Goal: Information Seeking & Learning: Compare options

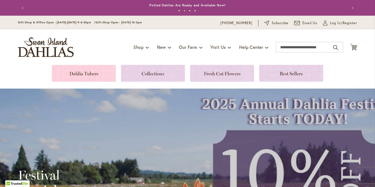
click at [94, 74] on link at bounding box center [84, 73] width 64 height 17
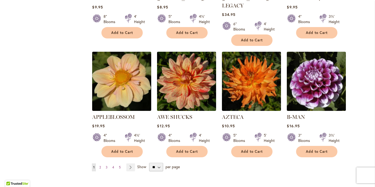
scroll to position [430, 0]
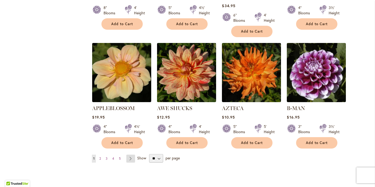
click at [134, 154] on link "Page Next" at bounding box center [130, 158] width 9 height 8
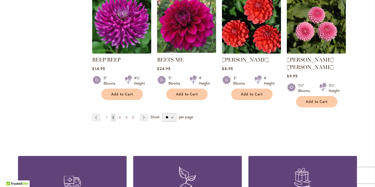
scroll to position [422, 0]
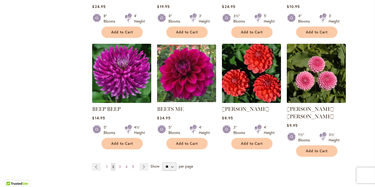
click at [124, 66] on img at bounding box center [122, 73] width 62 height 62
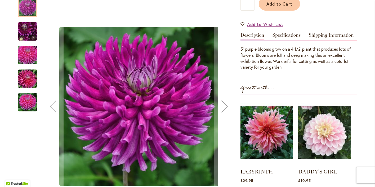
scroll to position [168, 0]
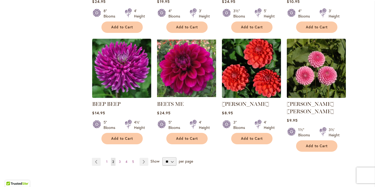
scroll to position [423, 0]
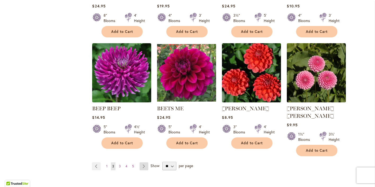
click at [144, 162] on link "Page Next" at bounding box center [144, 166] width 9 height 8
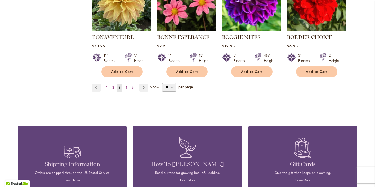
scroll to position [493, 0]
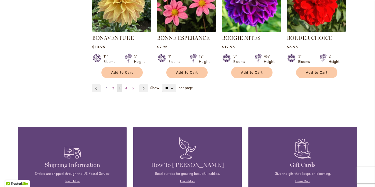
click at [108, 86] on link "Page 1" at bounding box center [107, 88] width 4 height 8
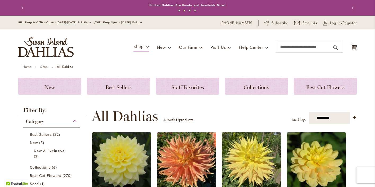
click at [178, 155] on img at bounding box center [187, 162] width 62 height 62
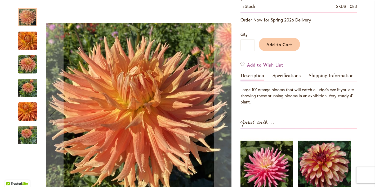
scroll to position [104, 0]
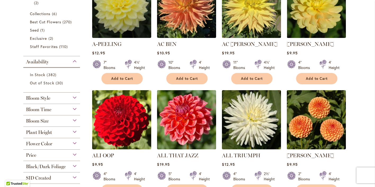
scroll to position [154, 0]
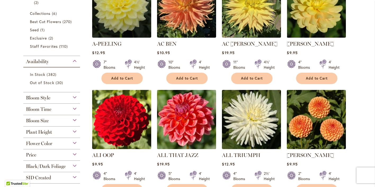
click at [191, 117] on img at bounding box center [187, 119] width 62 height 62
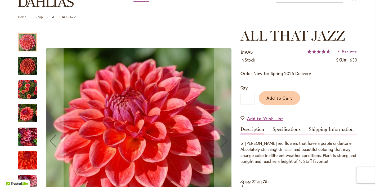
scroll to position [50, 0]
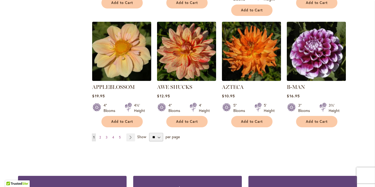
scroll to position [455, 0]
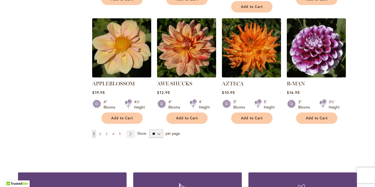
click at [100, 132] on span "2" at bounding box center [100, 134] width 2 height 4
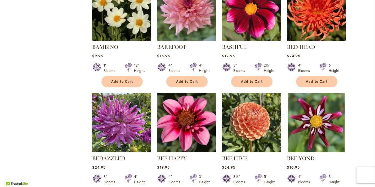
scroll to position [263, 0]
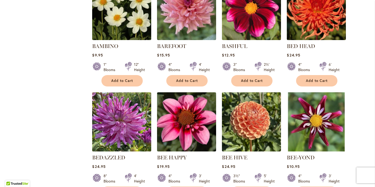
click at [112, 124] on img at bounding box center [122, 122] width 62 height 62
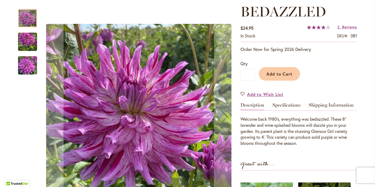
scroll to position [75, 0]
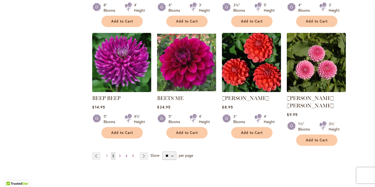
scroll to position [434, 0]
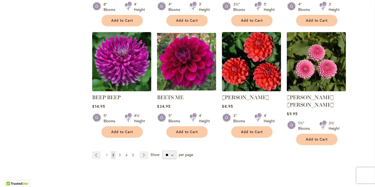
click at [121, 153] on span "3" at bounding box center [120, 155] width 2 height 4
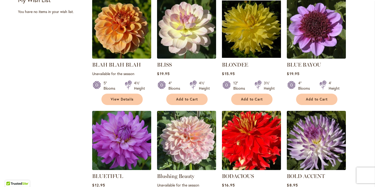
scroll to position [250, 0]
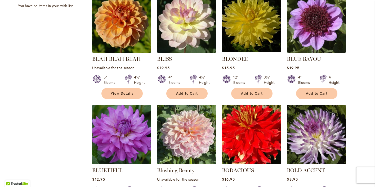
click at [243, 148] on img at bounding box center [252, 135] width 62 height 62
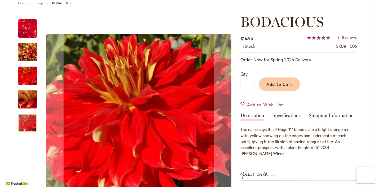
scroll to position [66, 0]
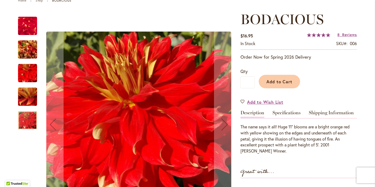
click at [29, 45] on img "BODACIOUS" at bounding box center [27, 49] width 19 height 25
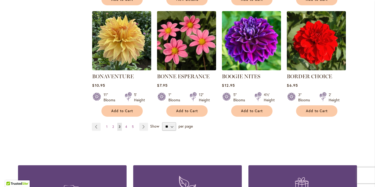
scroll to position [455, 0]
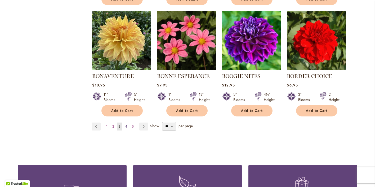
click at [127, 124] on span "4" at bounding box center [126, 126] width 2 height 4
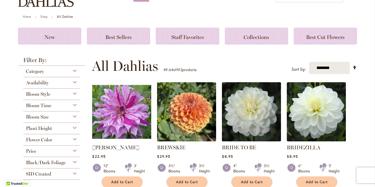
scroll to position [50, 0]
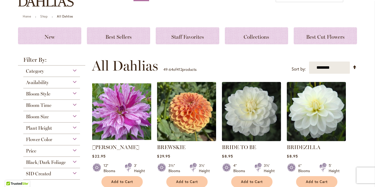
click at [126, 123] on img at bounding box center [122, 112] width 62 height 62
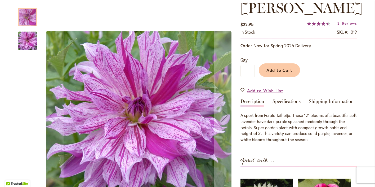
scroll to position [79, 0]
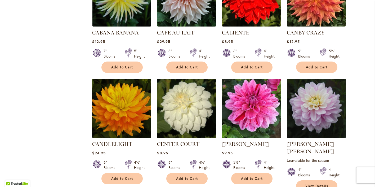
scroll to position [395, 0]
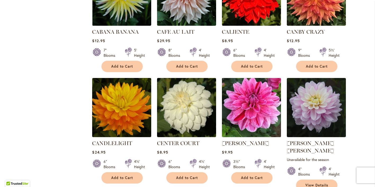
click at [252, 111] on img at bounding box center [252, 108] width 62 height 62
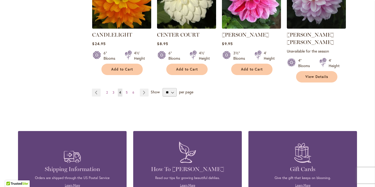
scroll to position [505, 0]
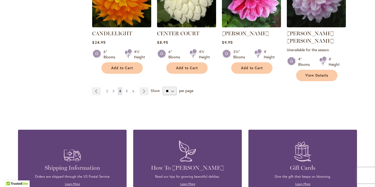
click at [127, 89] on span "5" at bounding box center [127, 91] width 2 height 4
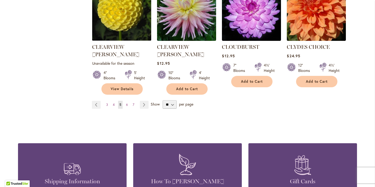
scroll to position [502, 0]
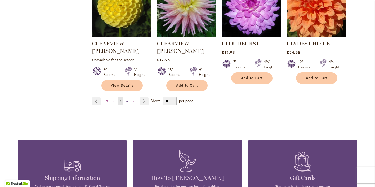
click at [127, 99] on span "6" at bounding box center [127, 101] width 2 height 4
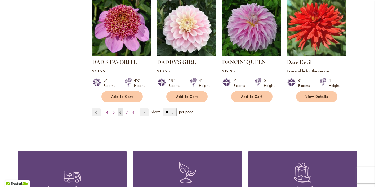
scroll to position [490, 0]
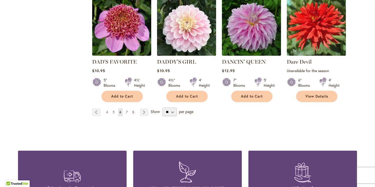
click at [128, 108] on link "Page 7" at bounding box center [127, 112] width 4 height 8
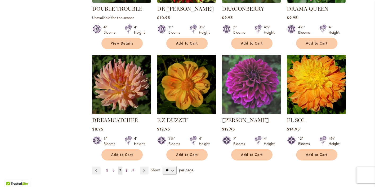
scroll to position [426, 0]
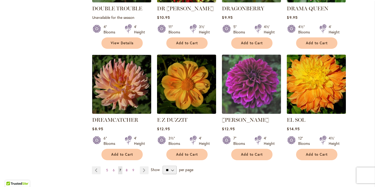
click at [300, 69] on img at bounding box center [317, 84] width 62 height 62
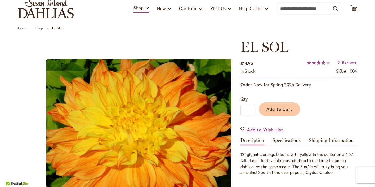
scroll to position [39, 0]
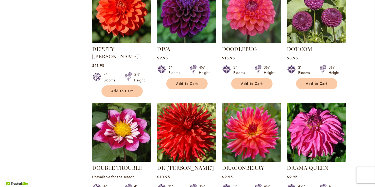
scroll to position [268, 0]
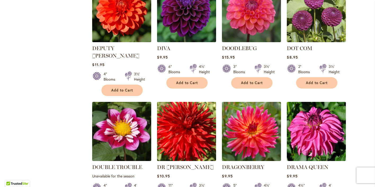
click at [175, 103] on img at bounding box center [187, 131] width 62 height 62
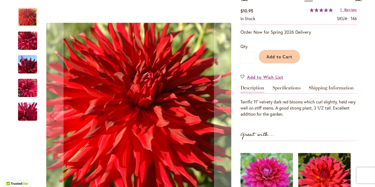
scroll to position [105, 0]
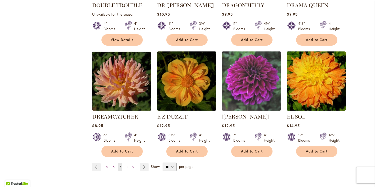
scroll to position [430, 0]
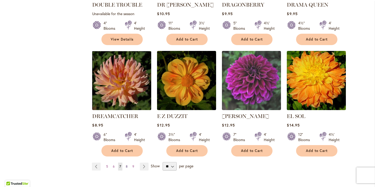
click at [127, 162] on link "Page 8" at bounding box center [126, 166] width 5 height 8
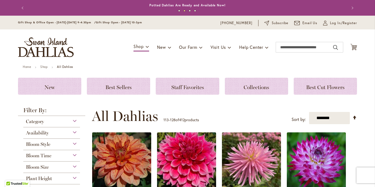
click at [127, 148] on img at bounding box center [122, 162] width 62 height 62
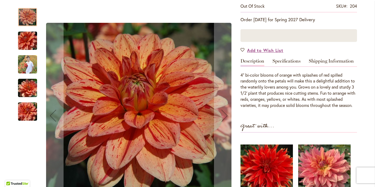
scroll to position [104, 0]
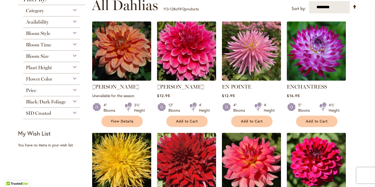
scroll to position [111, 0]
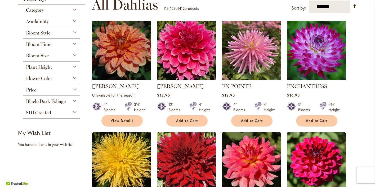
click at [306, 43] on img at bounding box center [317, 51] width 62 height 62
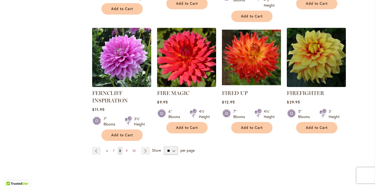
scroll to position [455, 0]
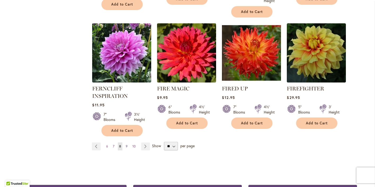
click at [126, 143] on link "Page 9" at bounding box center [126, 146] width 5 height 8
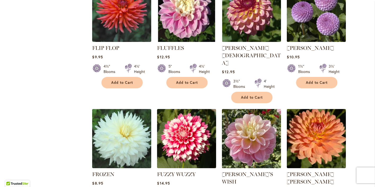
scroll to position [261, 0]
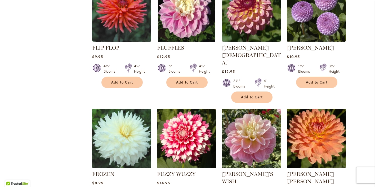
click at [175, 129] on img at bounding box center [187, 138] width 62 height 62
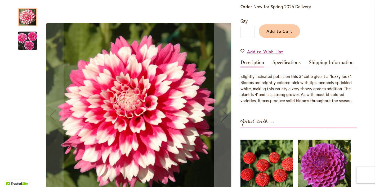
scroll to position [112, 0]
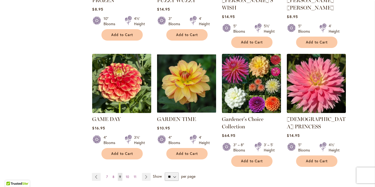
scroll to position [435, 0]
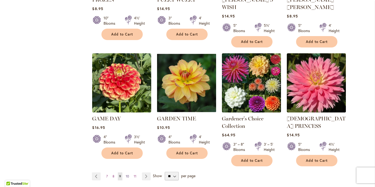
click at [128, 174] on span "10" at bounding box center [127, 176] width 3 height 4
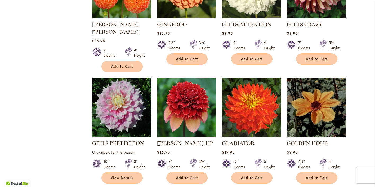
scroll to position [295, 0]
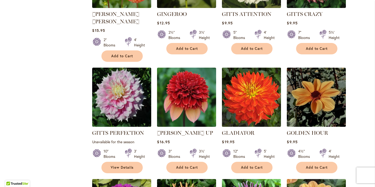
click at [254, 93] on img at bounding box center [252, 97] width 62 height 62
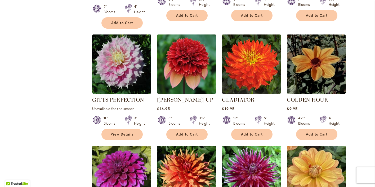
scroll to position [327, 0]
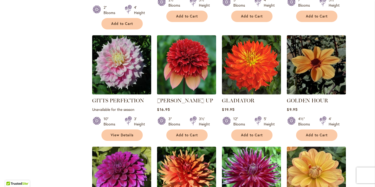
click at [254, 155] on img at bounding box center [252, 176] width 62 height 62
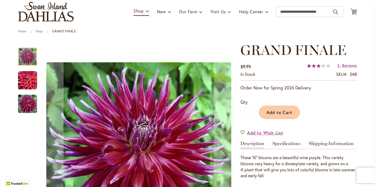
scroll to position [34, 0]
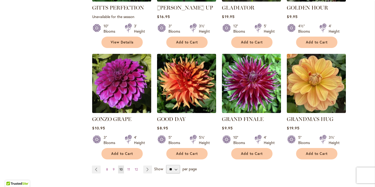
scroll to position [421, 0]
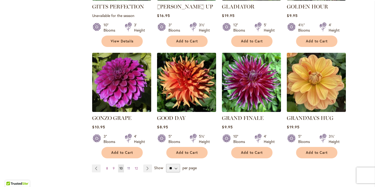
click at [129, 166] on span "11" at bounding box center [128, 168] width 3 height 4
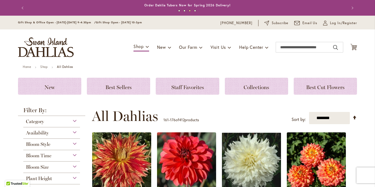
click at [129, 158] on img at bounding box center [122, 162] width 62 height 62
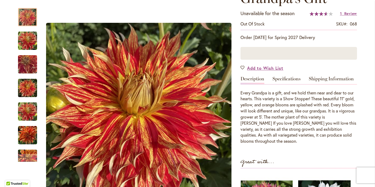
scroll to position [83, 0]
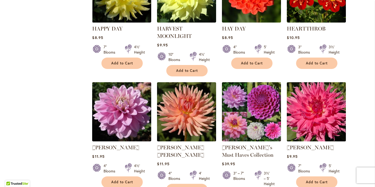
scroll to position [281, 0]
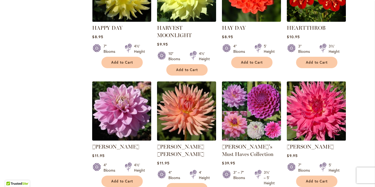
click at [325, 111] on img at bounding box center [317, 111] width 62 height 62
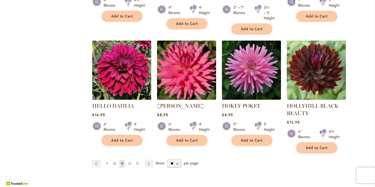
scroll to position [447, 0]
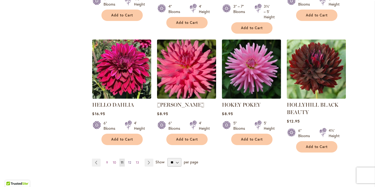
click at [130, 161] on span "12" at bounding box center [129, 162] width 3 height 4
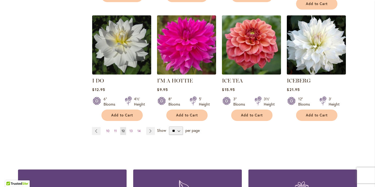
scroll to position [463, 0]
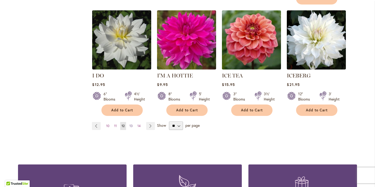
click at [131, 122] on link "Page 13" at bounding box center [131, 126] width 6 height 8
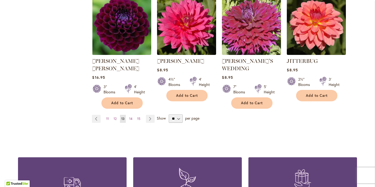
scroll to position [484, 0]
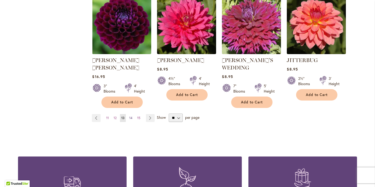
click at [131, 114] on link "Page 14" at bounding box center [131, 118] width 6 height 8
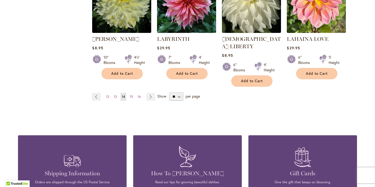
scroll to position [492, 0]
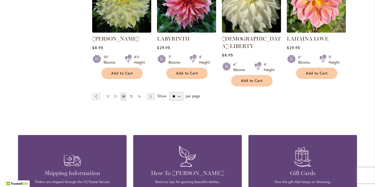
click at [132, 94] on span "15" at bounding box center [131, 96] width 3 height 4
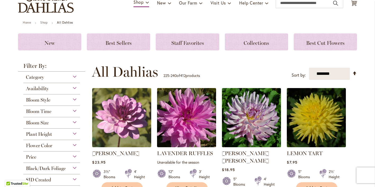
scroll to position [47, 0]
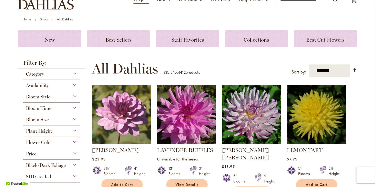
click at [237, 112] on img at bounding box center [252, 114] width 62 height 62
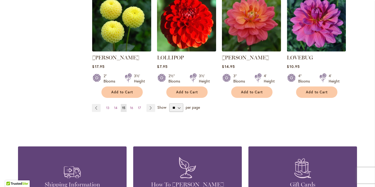
scroll to position [489, 0]
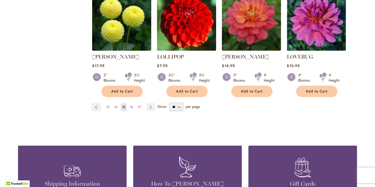
click at [132, 105] on span "16" at bounding box center [131, 107] width 3 height 4
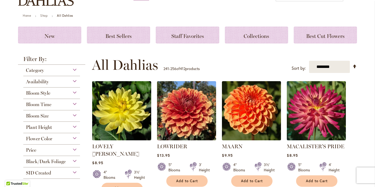
scroll to position [54, 0]
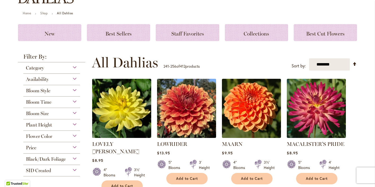
click at [174, 102] on img at bounding box center [187, 108] width 62 height 62
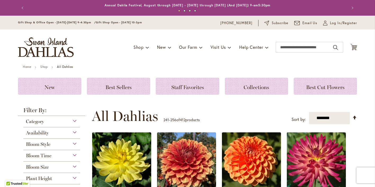
click at [328, 152] on img at bounding box center [317, 162] width 62 height 62
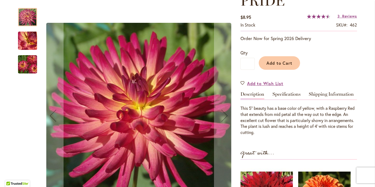
scroll to position [99, 0]
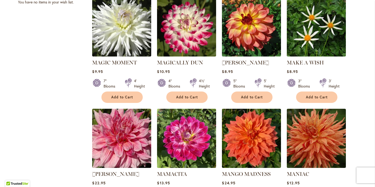
scroll to position [254, 0]
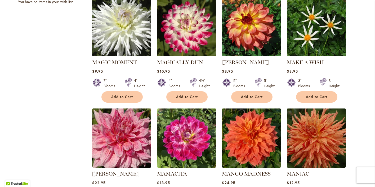
click at [134, 110] on img at bounding box center [121, 137] width 59 height 59
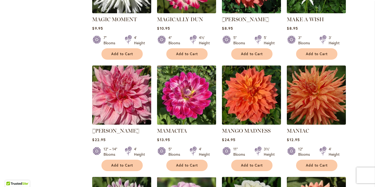
scroll to position [297, 0]
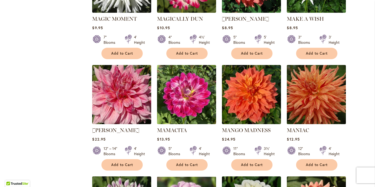
click at [313, 84] on img at bounding box center [317, 95] width 62 height 62
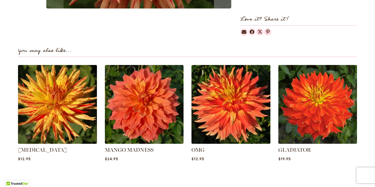
scroll to position [342, 0]
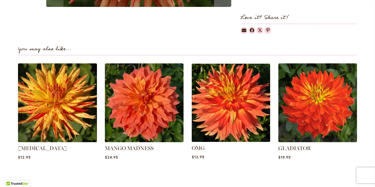
click at [242, 98] on img at bounding box center [231, 102] width 82 height 82
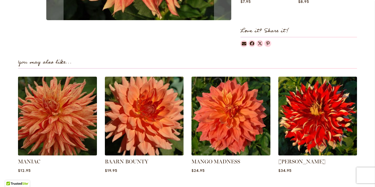
scroll to position [320, 0]
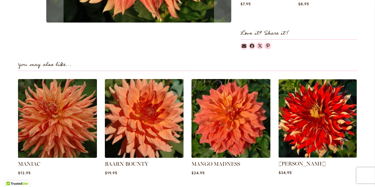
click at [303, 103] on img at bounding box center [318, 118] width 82 height 82
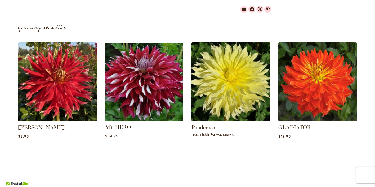
scroll to position [358, 0]
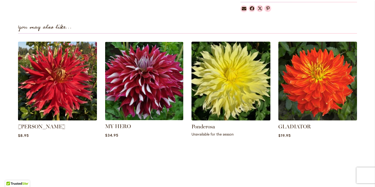
click at [153, 91] on img at bounding box center [144, 81] width 82 height 82
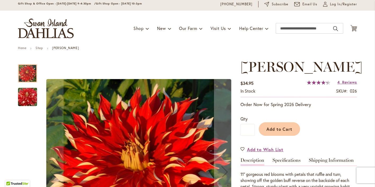
scroll to position [17, 0]
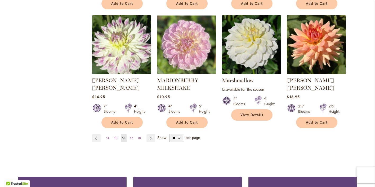
scroll to position [459, 0]
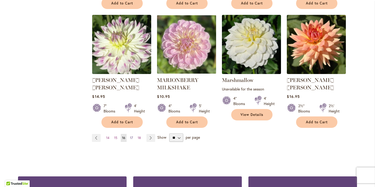
click at [131, 136] on span "17" at bounding box center [131, 138] width 3 height 4
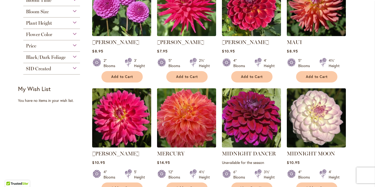
scroll to position [155, 0]
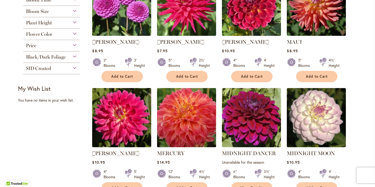
click at [167, 127] on img at bounding box center [187, 118] width 62 height 62
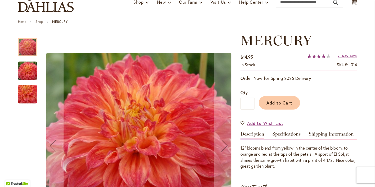
scroll to position [45, 0]
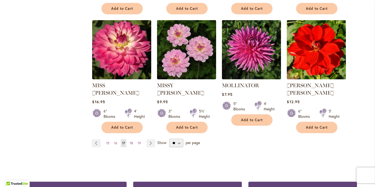
scroll to position [448, 0]
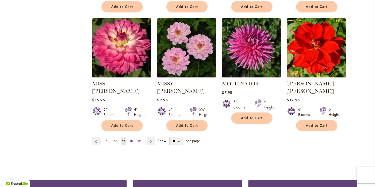
click at [132, 139] on span "18" at bounding box center [131, 141] width 3 height 4
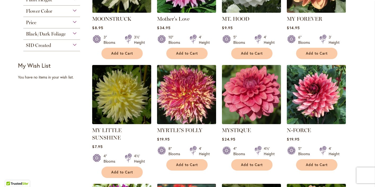
scroll to position [180, 0]
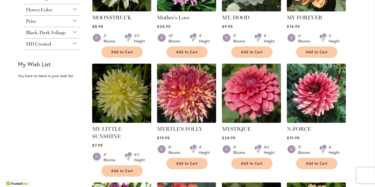
click at [186, 98] on img at bounding box center [187, 93] width 62 height 62
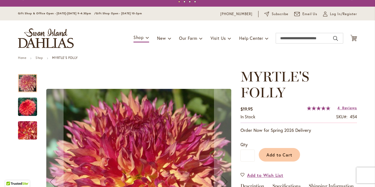
scroll to position [8, 0]
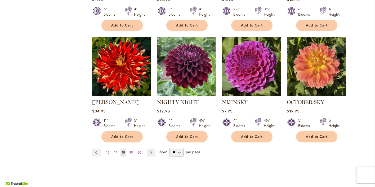
scroll to position [437, 0]
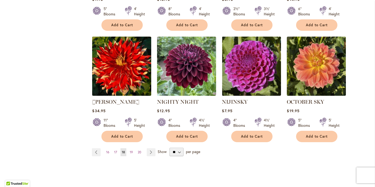
click at [109, 53] on img at bounding box center [122, 66] width 62 height 62
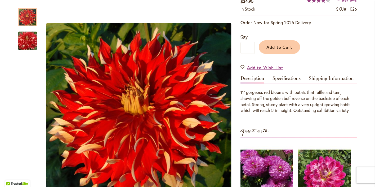
scroll to position [100, 0]
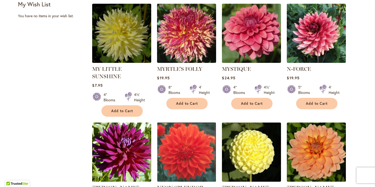
scroll to position [242, 0]
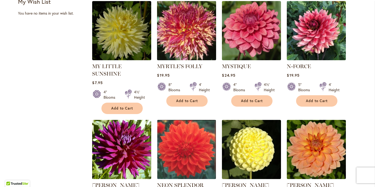
click at [182, 33] on img at bounding box center [187, 31] width 62 height 62
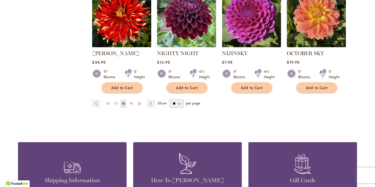
scroll to position [486, 0]
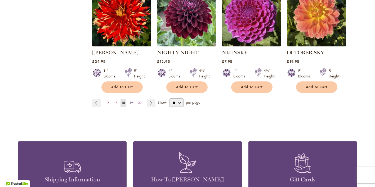
click at [132, 101] on span "19" at bounding box center [131, 103] width 3 height 4
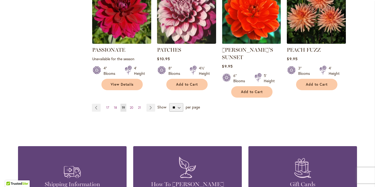
scroll to position [490, 0]
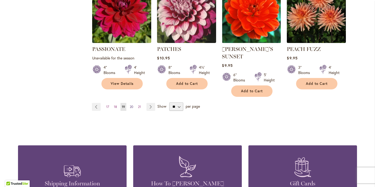
click at [132, 105] on span "20" at bounding box center [131, 107] width 3 height 4
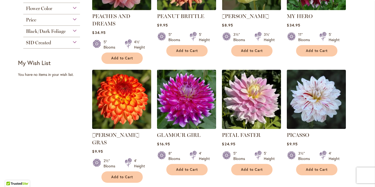
scroll to position [182, 0]
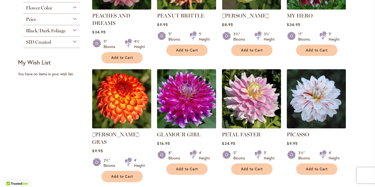
click at [188, 96] on img at bounding box center [187, 99] width 62 height 62
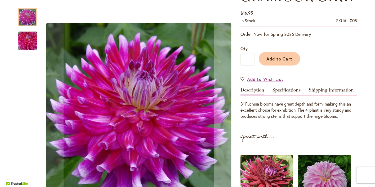
scroll to position [88, 0]
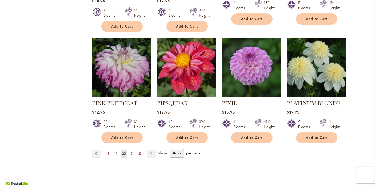
scroll to position [451, 0]
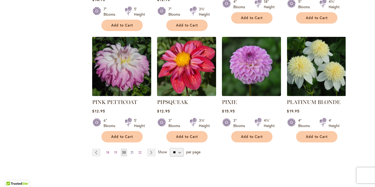
click at [132, 148] on link "Page 21" at bounding box center [132, 152] width 6 height 8
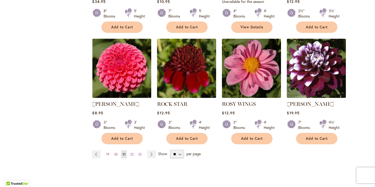
scroll to position [439, 0]
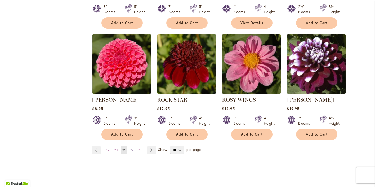
click at [132, 148] on span "22" at bounding box center [131, 150] width 3 height 4
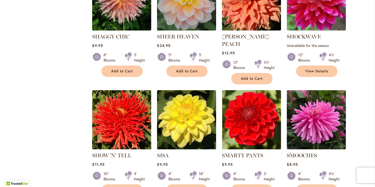
scroll to position [277, 0]
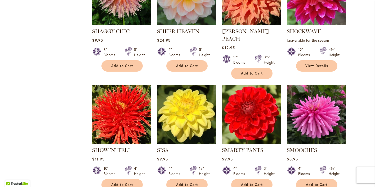
click at [109, 109] on img at bounding box center [122, 114] width 62 height 62
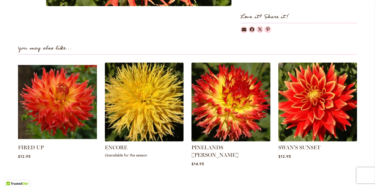
scroll to position [348, 0]
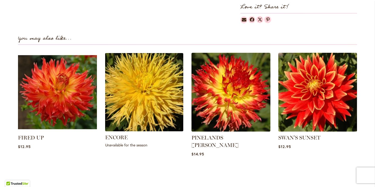
click at [132, 92] on img at bounding box center [144, 92] width 82 height 82
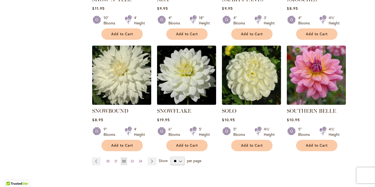
scroll to position [428, 0]
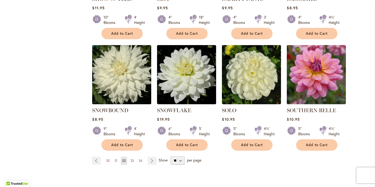
click at [132, 158] on span "23" at bounding box center [132, 160] width 3 height 4
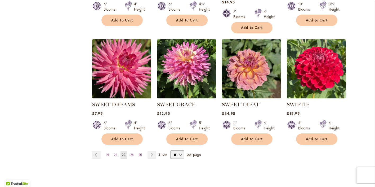
scroll to position [435, 0]
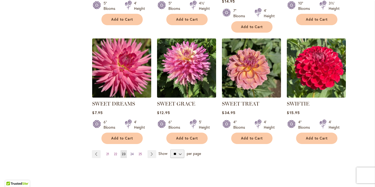
click at [134, 152] on span "24" at bounding box center [131, 154] width 3 height 4
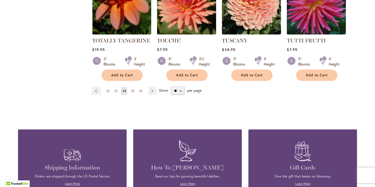
scroll to position [499, 0]
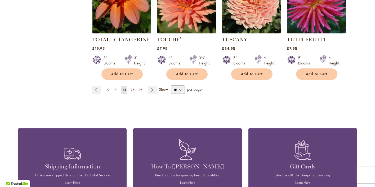
click at [133, 88] on span "25" at bounding box center [132, 90] width 3 height 4
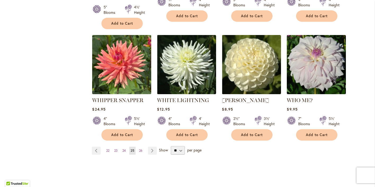
scroll to position [439, 0]
click at [141, 148] on span "26" at bounding box center [140, 150] width 3 height 4
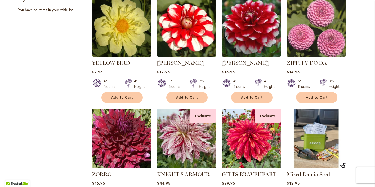
scroll to position [244, 0]
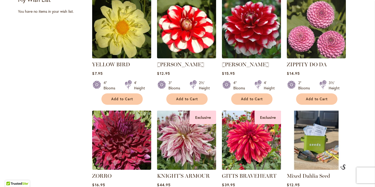
click at [182, 152] on img at bounding box center [187, 140] width 62 height 62
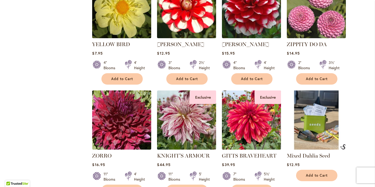
scroll to position [265, 0]
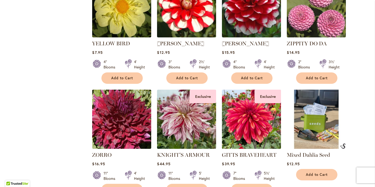
click at [240, 109] on img at bounding box center [252, 119] width 62 height 62
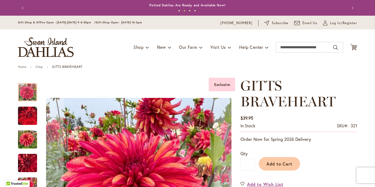
click at [25, 138] on img "GITTS BRAVEHEART" at bounding box center [27, 139] width 19 height 25
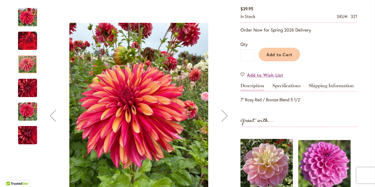
scroll to position [109, 0]
click at [28, 133] on img "GITTS BRAVEHEART" at bounding box center [27, 135] width 38 height 29
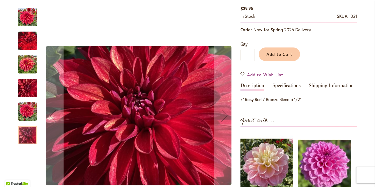
click at [28, 110] on img "GITTS BRAVEHEART" at bounding box center [27, 111] width 19 height 25
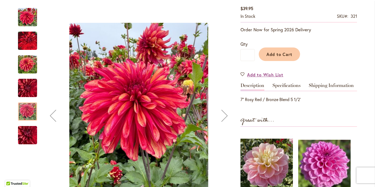
click at [24, 87] on img "GITTS BRAVEHEART" at bounding box center [27, 87] width 19 height 25
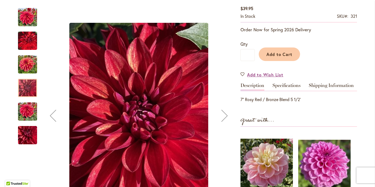
click at [28, 38] on img "GITTS BRAVEHEART" at bounding box center [27, 41] width 19 height 24
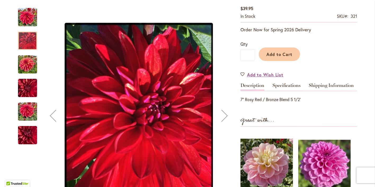
click at [24, 16] on img "GITTS BRAVEHEART" at bounding box center [27, 17] width 19 height 19
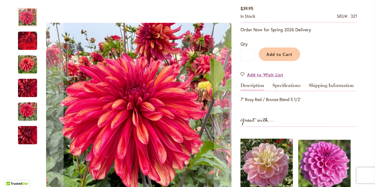
click at [26, 108] on img "GITTS BRAVEHEART" at bounding box center [27, 111] width 19 height 25
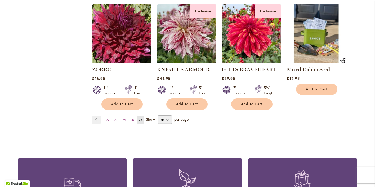
scroll to position [349, 0]
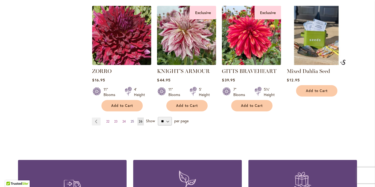
click at [133, 119] on span "25" at bounding box center [132, 121] width 3 height 4
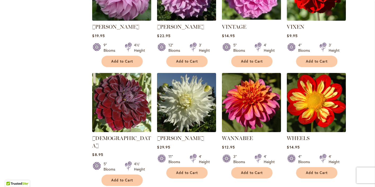
scroll to position [284, 0]
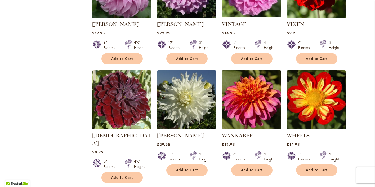
click at [250, 103] on img at bounding box center [252, 100] width 62 height 62
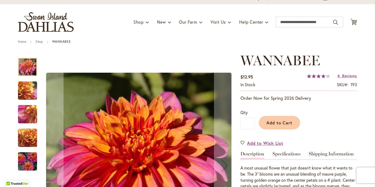
scroll to position [24, 0]
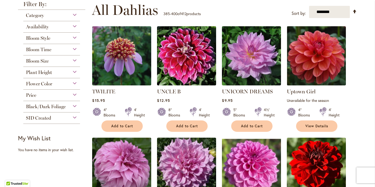
scroll to position [106, 0]
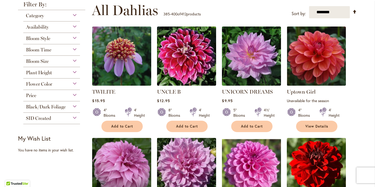
click at [174, 156] on img at bounding box center [187, 167] width 62 height 62
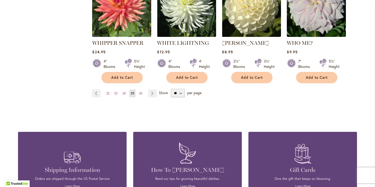
scroll to position [496, 0]
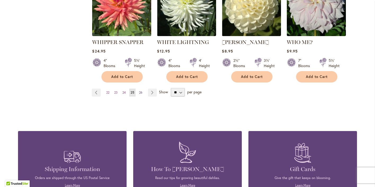
click at [141, 90] on span "26" at bounding box center [140, 92] width 3 height 4
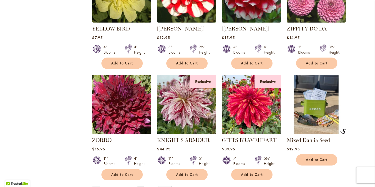
scroll to position [282, 0]
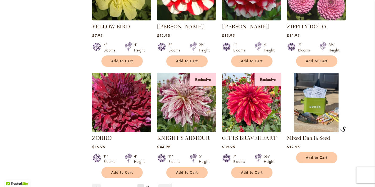
click at [124, 97] on img at bounding box center [122, 102] width 62 height 62
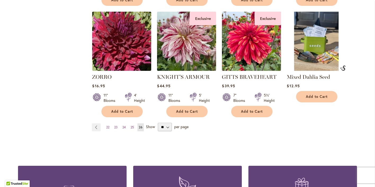
scroll to position [344, 0]
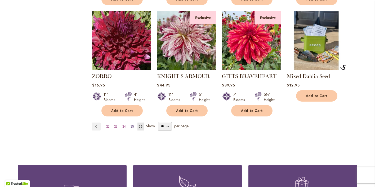
click at [133, 125] on span "25" at bounding box center [132, 126] width 3 height 4
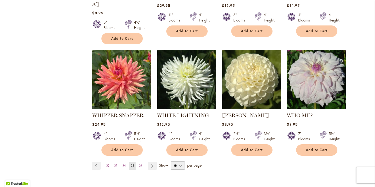
scroll to position [426, 0]
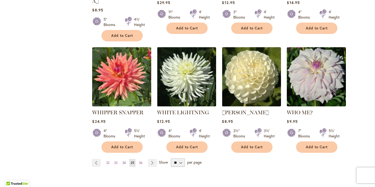
click at [124, 161] on span "24" at bounding box center [123, 163] width 3 height 4
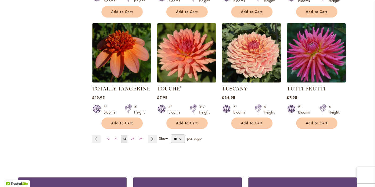
scroll to position [457, 0]
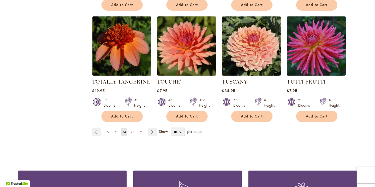
click at [116, 130] on span "23" at bounding box center [115, 132] width 3 height 4
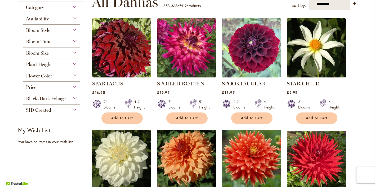
scroll to position [115, 0]
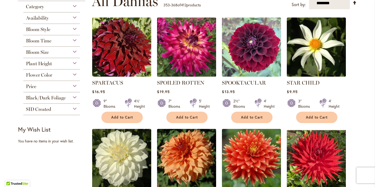
click at [181, 47] on img at bounding box center [187, 47] width 62 height 62
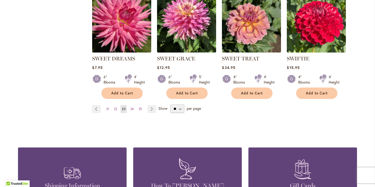
scroll to position [481, 0]
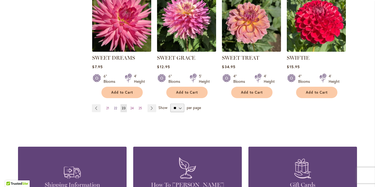
click at [116, 107] on span "22" at bounding box center [115, 108] width 3 height 4
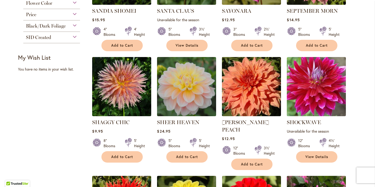
scroll to position [189, 0]
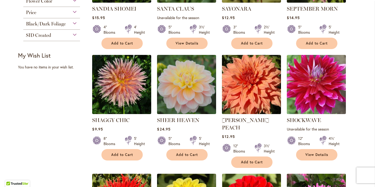
click at [245, 89] on img at bounding box center [252, 85] width 62 height 62
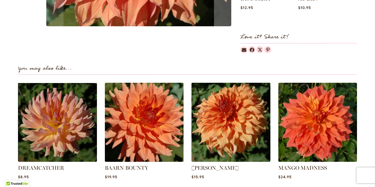
scroll to position [322, 0]
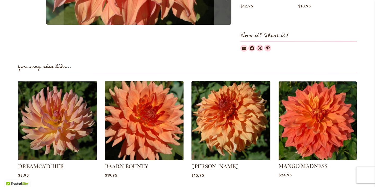
click at [327, 103] on img at bounding box center [318, 120] width 82 height 82
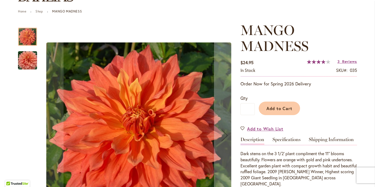
scroll to position [55, 0]
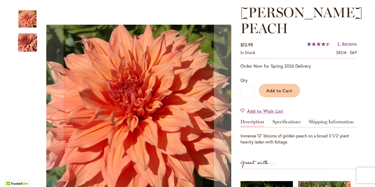
scroll to position [72, 0]
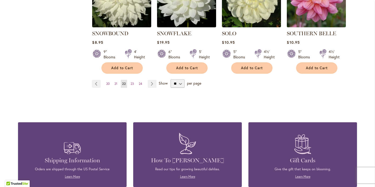
scroll to position [505, 0]
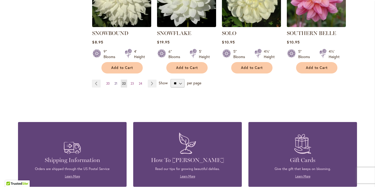
click at [114, 79] on link "Page 21" at bounding box center [116, 83] width 6 height 8
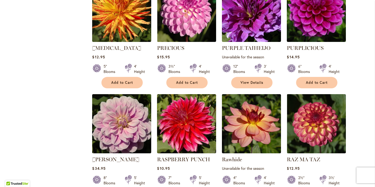
scroll to position [269, 0]
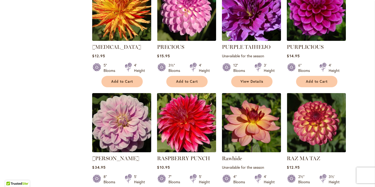
click at [179, 121] on img at bounding box center [187, 123] width 62 height 62
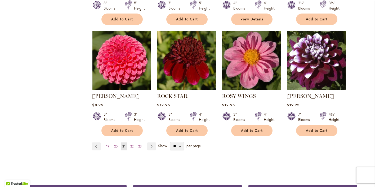
scroll to position [446, 0]
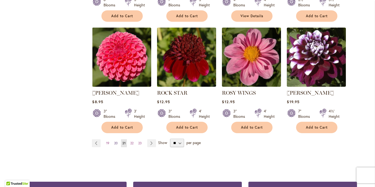
click at [115, 140] on link "Page 20" at bounding box center [116, 143] width 6 height 8
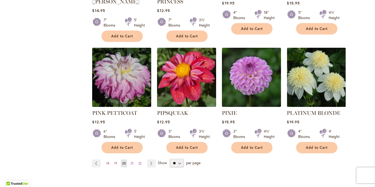
scroll to position [441, 0]
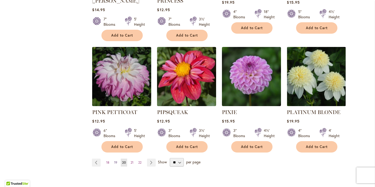
click at [116, 160] on span "19" at bounding box center [115, 162] width 3 height 4
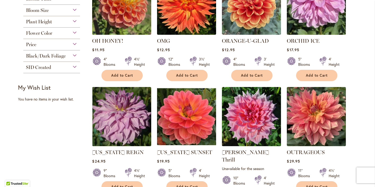
scroll to position [158, 0]
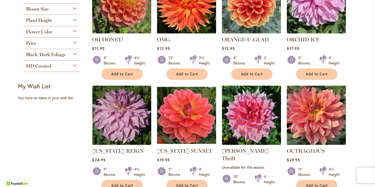
click at [311, 107] on img at bounding box center [317, 115] width 62 height 62
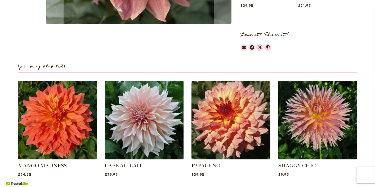
scroll to position [319, 0]
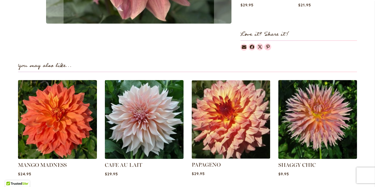
click at [241, 131] on img at bounding box center [231, 119] width 82 height 82
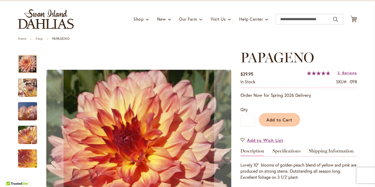
scroll to position [28, 0]
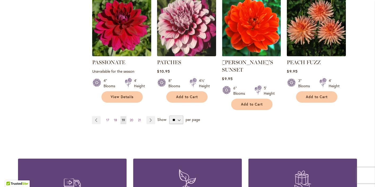
scroll to position [477, 0]
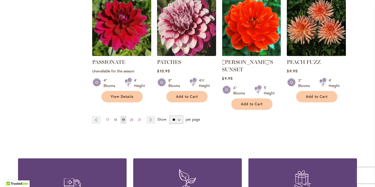
click at [117, 118] on span "18" at bounding box center [115, 120] width 3 height 4
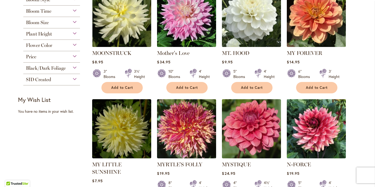
scroll to position [145, 0]
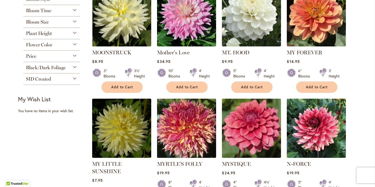
click at [171, 127] on img at bounding box center [187, 128] width 62 height 62
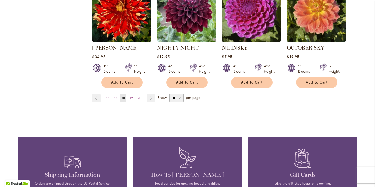
scroll to position [493, 0]
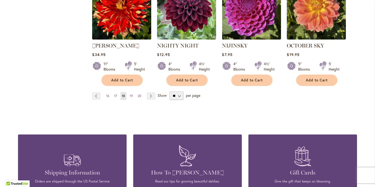
click at [114, 94] on span "17" at bounding box center [115, 96] width 3 height 4
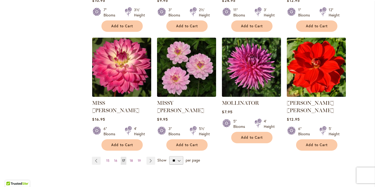
scroll to position [429, 0]
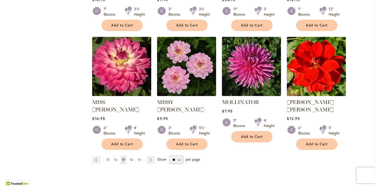
click at [116, 158] on span "16" at bounding box center [115, 160] width 3 height 4
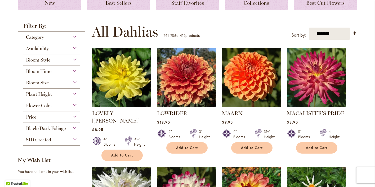
scroll to position [87, 0]
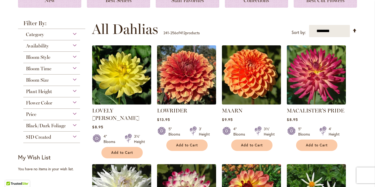
click at [181, 82] on img at bounding box center [187, 75] width 62 height 62
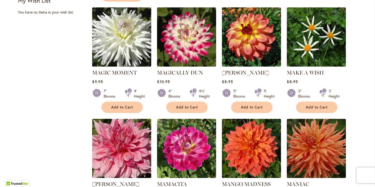
scroll to position [244, 0]
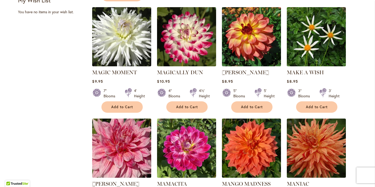
click at [109, 138] on img at bounding box center [122, 148] width 62 height 62
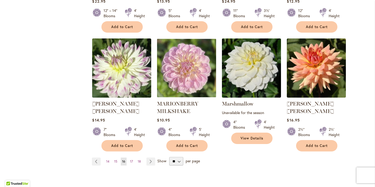
scroll to position [436, 0]
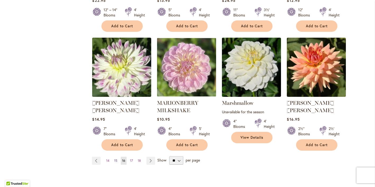
click at [116, 158] on span "15" at bounding box center [115, 160] width 3 height 4
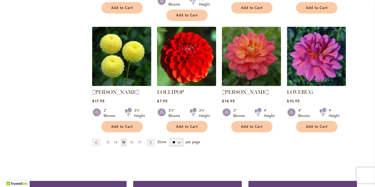
scroll to position [456, 0]
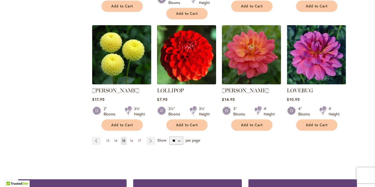
click at [116, 139] on span "14" at bounding box center [115, 141] width 3 height 4
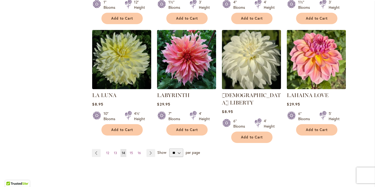
scroll to position [436, 0]
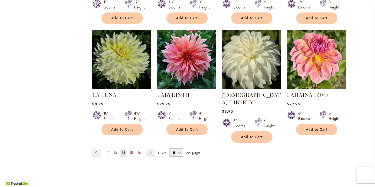
click at [115, 150] on span "13" at bounding box center [115, 152] width 3 height 4
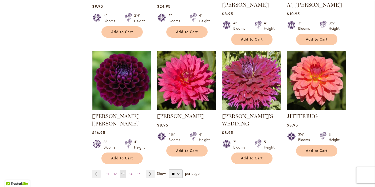
scroll to position [429, 0]
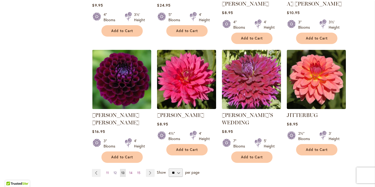
click at [113, 169] on link "Page 12" at bounding box center [115, 173] width 6 height 8
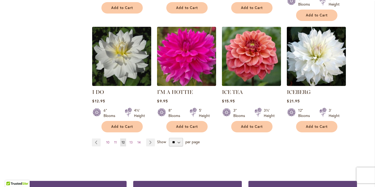
scroll to position [448, 0]
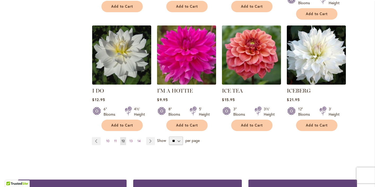
click at [184, 36] on img at bounding box center [187, 55] width 62 height 62
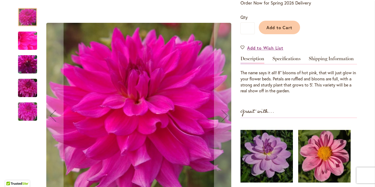
scroll to position [120, 0]
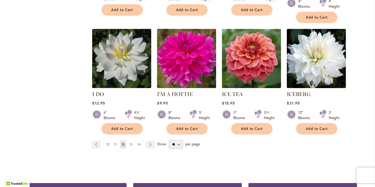
scroll to position [449, 0]
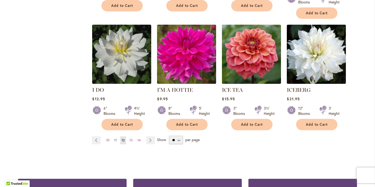
click at [115, 136] on link "Page 11" at bounding box center [115, 140] width 5 height 8
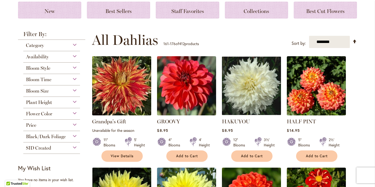
scroll to position [77, 0]
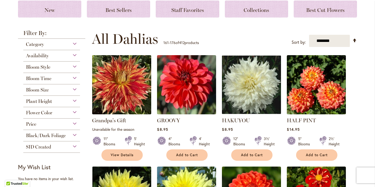
click at [121, 87] on img at bounding box center [122, 85] width 62 height 62
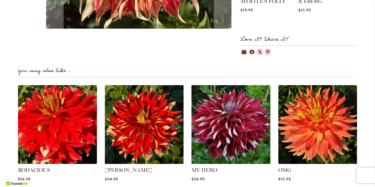
scroll to position [315, 0]
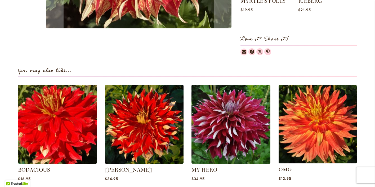
click at [320, 126] on img at bounding box center [318, 124] width 82 height 82
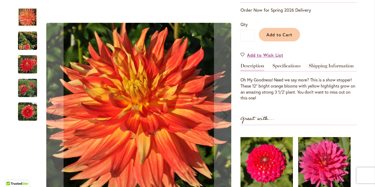
scroll to position [112, 0]
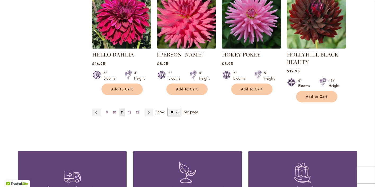
scroll to position [502, 0]
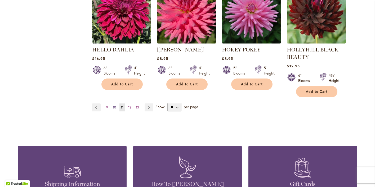
click at [114, 104] on link "Page 10" at bounding box center [115, 107] width 6 height 8
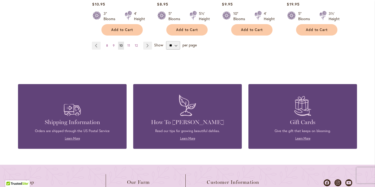
scroll to position [544, 0]
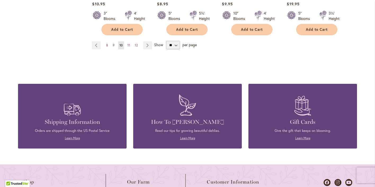
click at [113, 43] on span "9" at bounding box center [114, 45] width 2 height 4
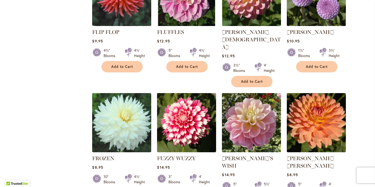
scroll to position [281, 0]
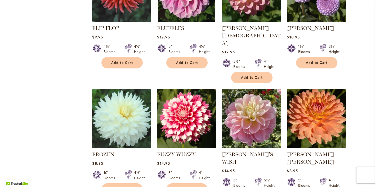
click at [180, 95] on img at bounding box center [187, 119] width 62 height 62
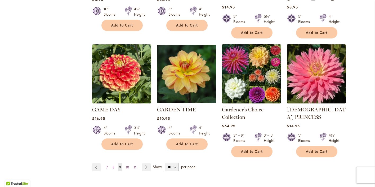
scroll to position [444, 0]
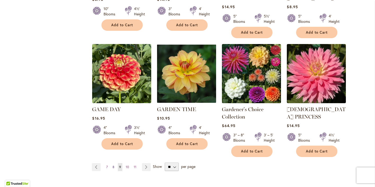
click at [113, 165] on span "8" at bounding box center [114, 167] width 2 height 4
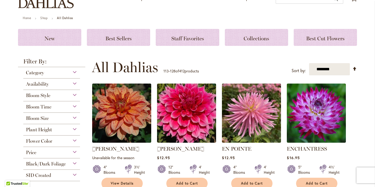
scroll to position [50, 0]
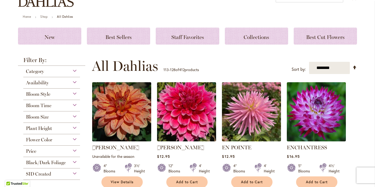
click at [115, 117] on img at bounding box center [122, 112] width 62 height 62
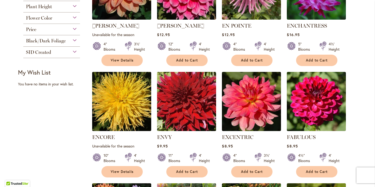
scroll to position [173, 0]
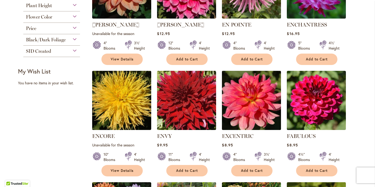
click at [239, 94] on img at bounding box center [252, 100] width 62 height 62
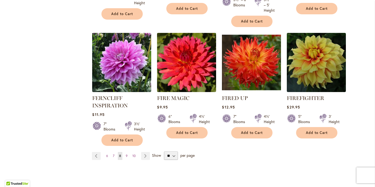
scroll to position [446, 0]
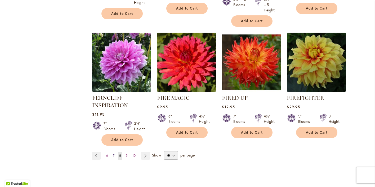
click at [113, 153] on span "7" at bounding box center [114, 155] width 2 height 4
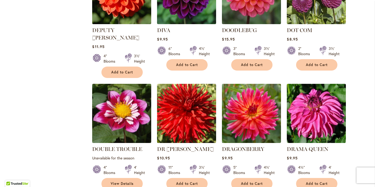
scroll to position [287, 0]
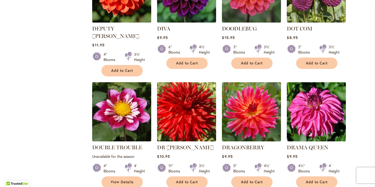
click at [175, 106] on img at bounding box center [187, 112] width 62 height 62
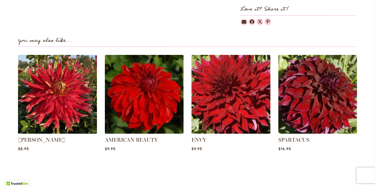
scroll to position [355, 0]
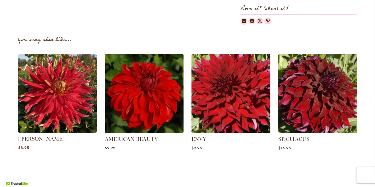
click at [59, 85] on img at bounding box center [57, 93] width 82 height 82
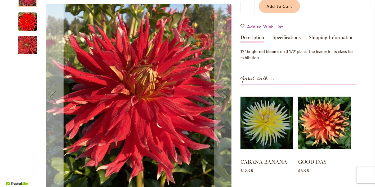
scroll to position [139, 0]
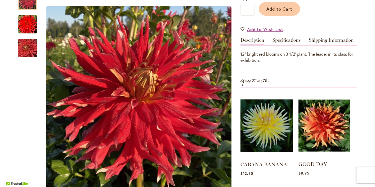
click at [332, 123] on img at bounding box center [325, 125] width 52 height 65
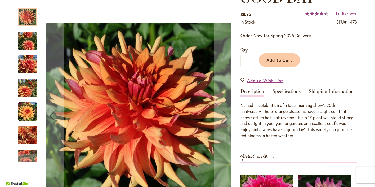
scroll to position [86, 0]
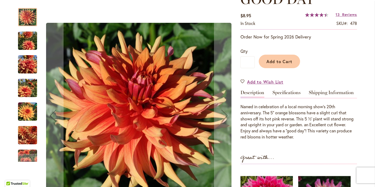
click at [31, 66] on img "GOOD DAY" at bounding box center [27, 64] width 19 height 19
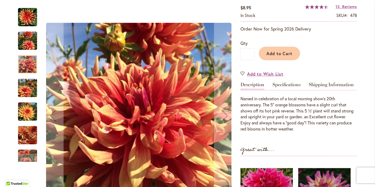
scroll to position [92, 0]
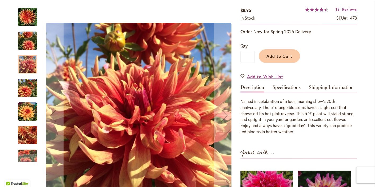
click at [29, 14] on img "GOOD DAY" at bounding box center [27, 17] width 19 height 19
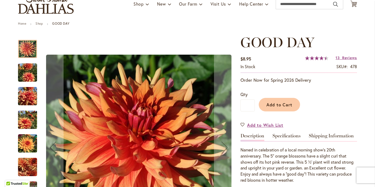
scroll to position [0, 0]
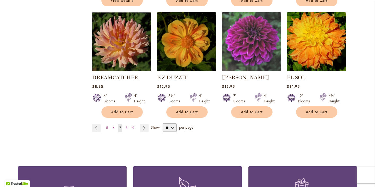
scroll to position [473, 0]
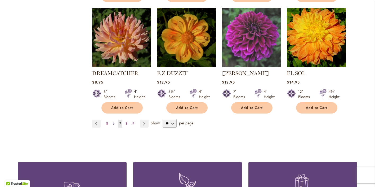
click at [113, 121] on span "6" at bounding box center [114, 123] width 2 height 4
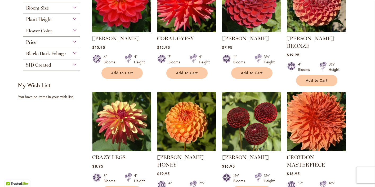
scroll to position [162, 0]
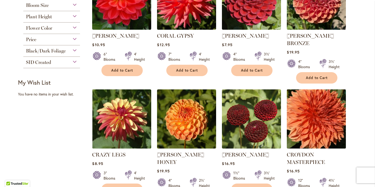
click at [296, 109] on img at bounding box center [317, 119] width 62 height 62
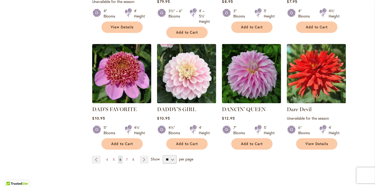
scroll to position [443, 0]
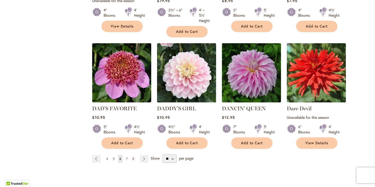
click at [115, 155] on link "Page 5" at bounding box center [114, 159] width 5 height 8
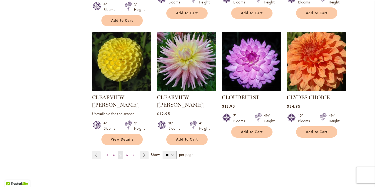
scroll to position [450, 0]
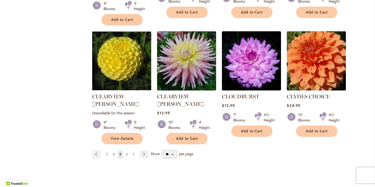
click at [113, 152] on span "4" at bounding box center [114, 154] width 2 height 4
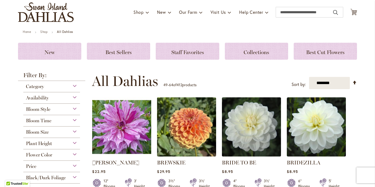
scroll to position [39, 0]
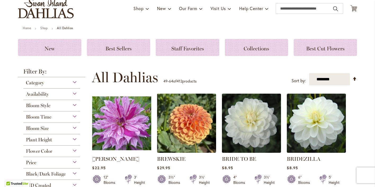
click at [113, 130] on img at bounding box center [121, 123] width 59 height 59
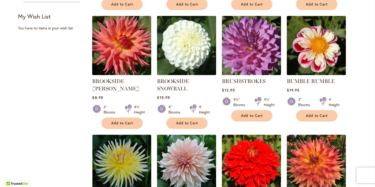
scroll to position [230, 0]
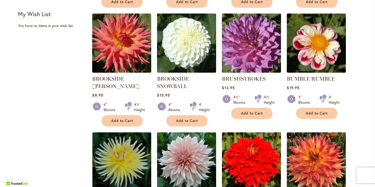
click at [314, 161] on img at bounding box center [317, 162] width 62 height 62
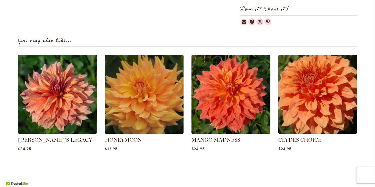
scroll to position [358, 0]
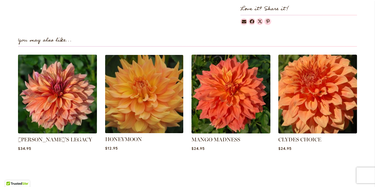
click at [141, 113] on img at bounding box center [144, 94] width 82 height 82
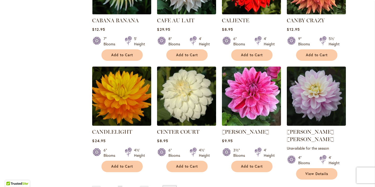
scroll to position [411, 0]
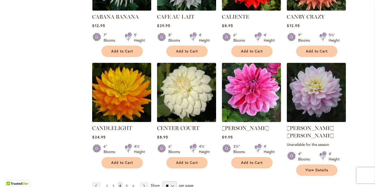
click at [113, 184] on span "3" at bounding box center [114, 186] width 2 height 4
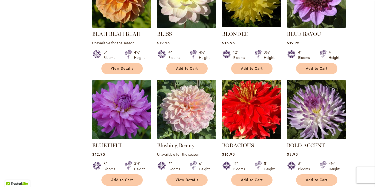
scroll to position [276, 0]
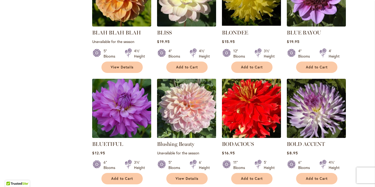
click at [174, 106] on img at bounding box center [187, 108] width 62 height 62
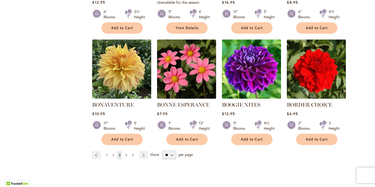
scroll to position [427, 0]
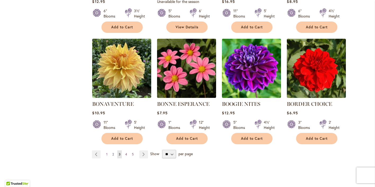
click at [113, 152] on span "2" at bounding box center [113, 154] width 2 height 4
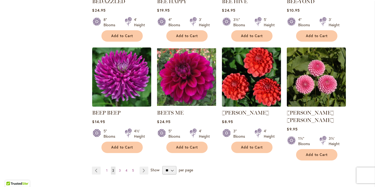
scroll to position [420, 0]
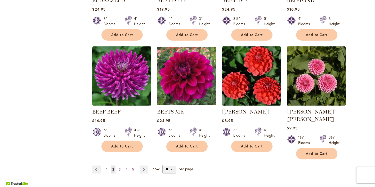
click at [107, 167] on span "1" at bounding box center [106, 169] width 1 height 4
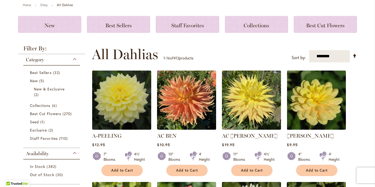
scroll to position [61, 0]
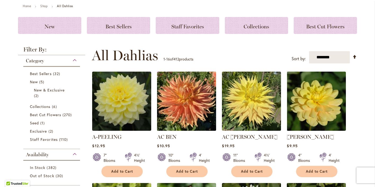
click at [189, 112] on img at bounding box center [187, 101] width 62 height 62
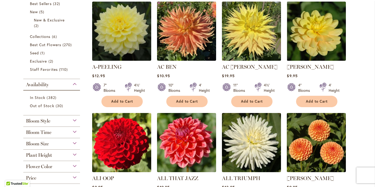
scroll to position [132, 0]
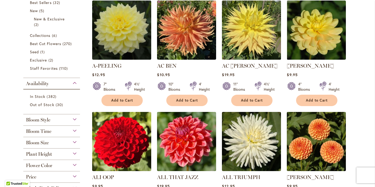
click at [255, 39] on img at bounding box center [252, 30] width 62 height 62
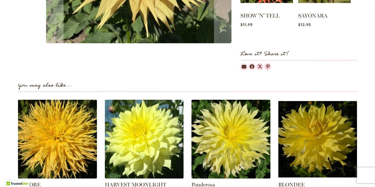
scroll to position [316, 0]
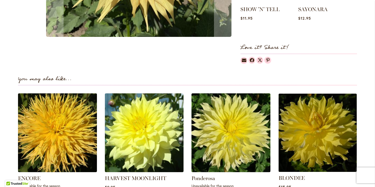
click at [315, 107] on img at bounding box center [318, 132] width 82 height 82
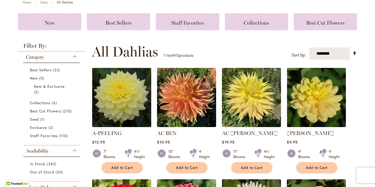
scroll to position [68, 0]
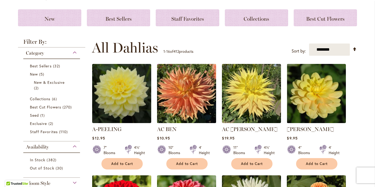
click at [180, 82] on img at bounding box center [187, 94] width 62 height 62
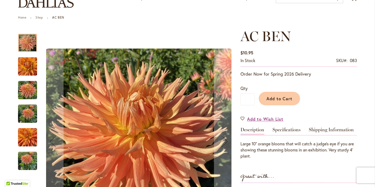
scroll to position [42, 0]
